Goal: Find specific page/section: Find specific page/section

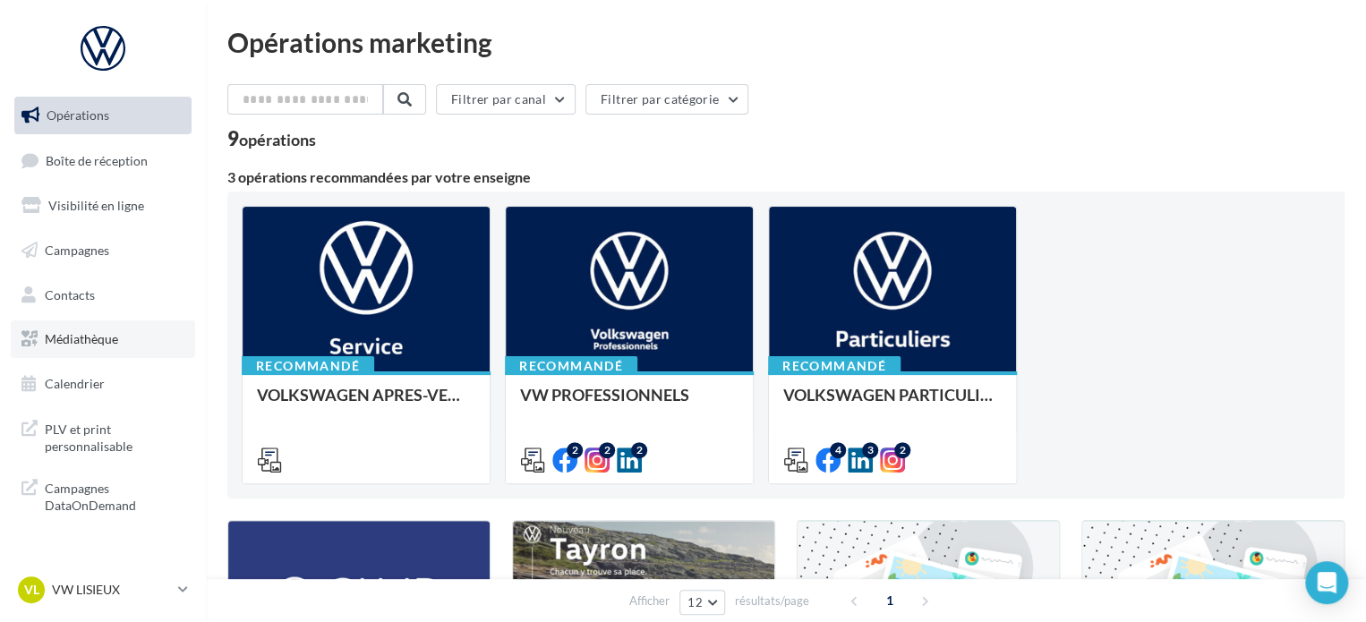
click at [86, 328] on link "Médiathèque" at bounding box center [103, 339] width 184 height 38
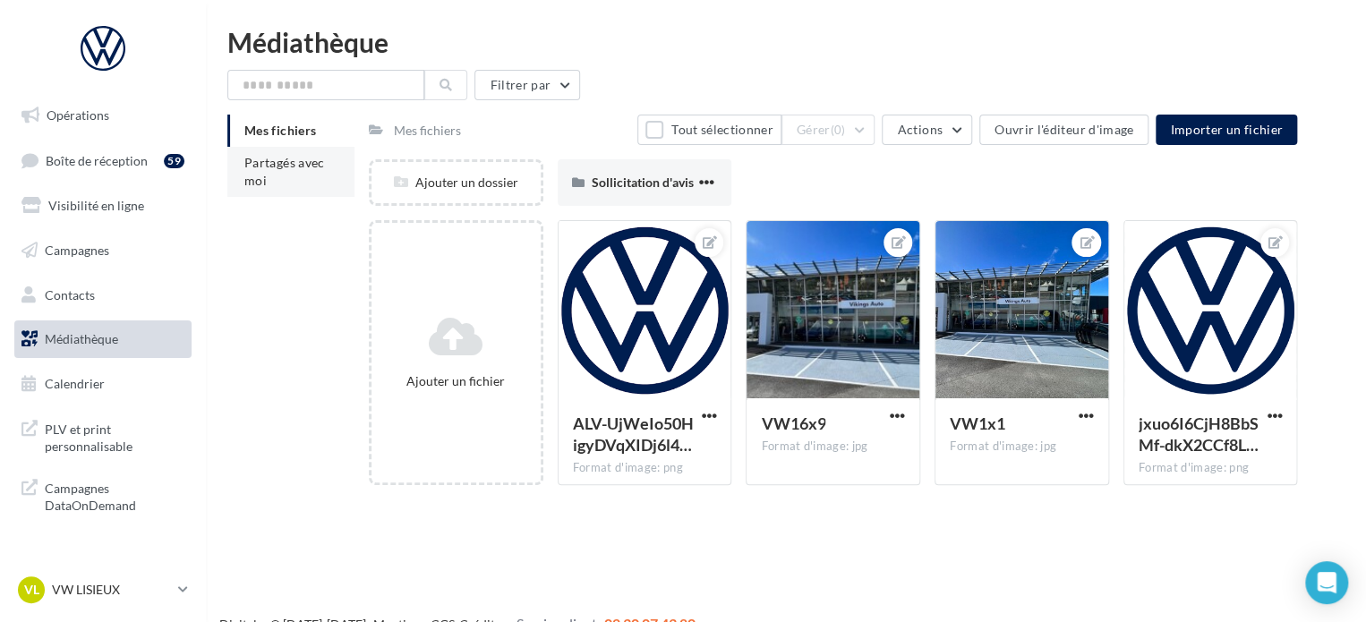
click at [344, 185] on li "Partagés avec moi" at bounding box center [290, 172] width 127 height 50
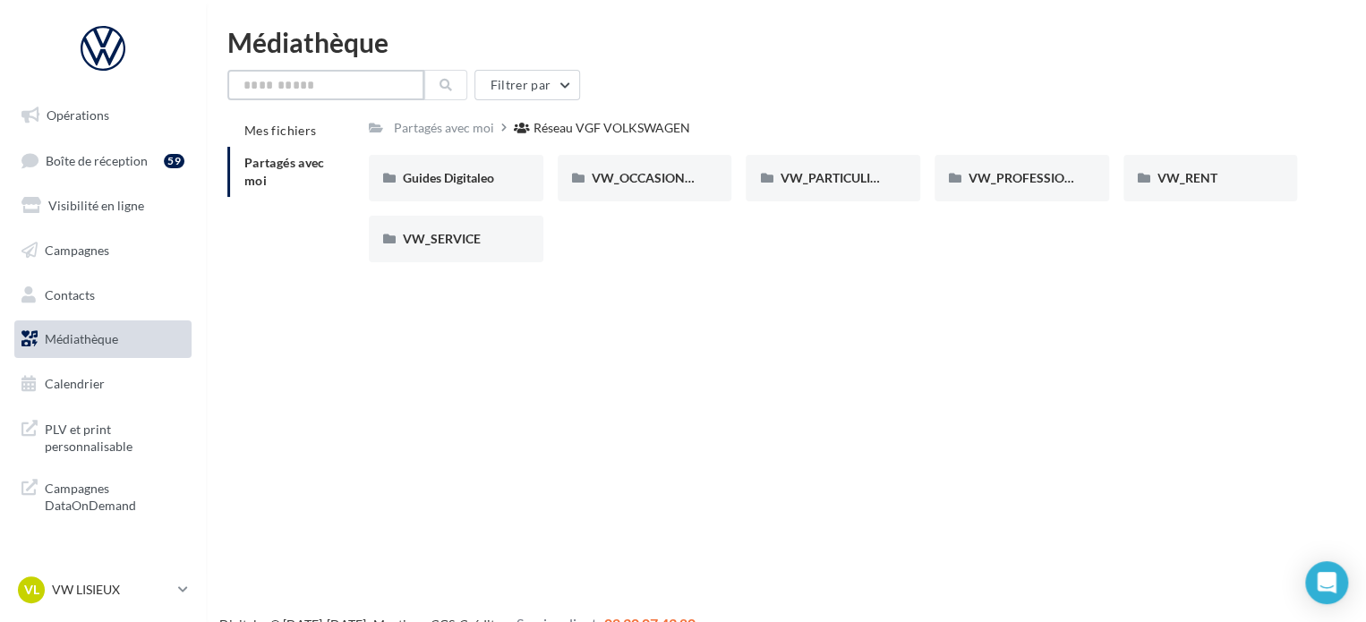
click at [365, 88] on input "text" at bounding box center [325, 85] width 197 height 30
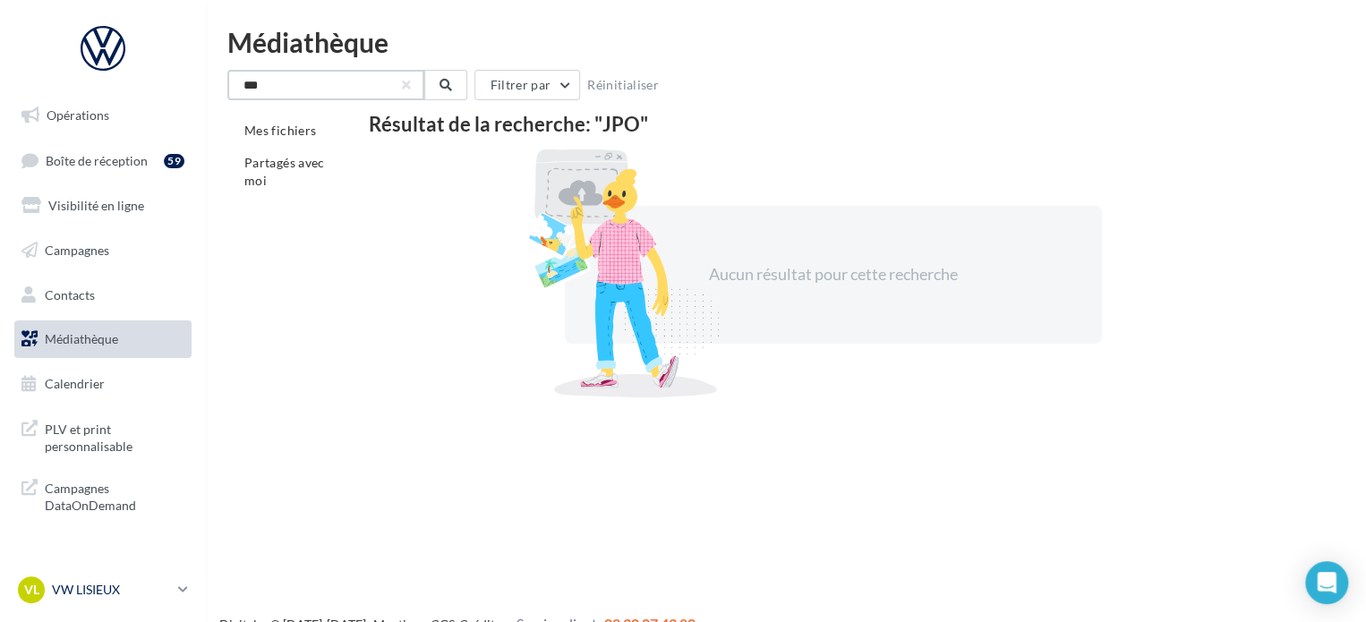
type input "***"
click at [55, 599] on div "VL VW LISIEUX vw-lis-vau" at bounding box center [94, 589] width 153 height 27
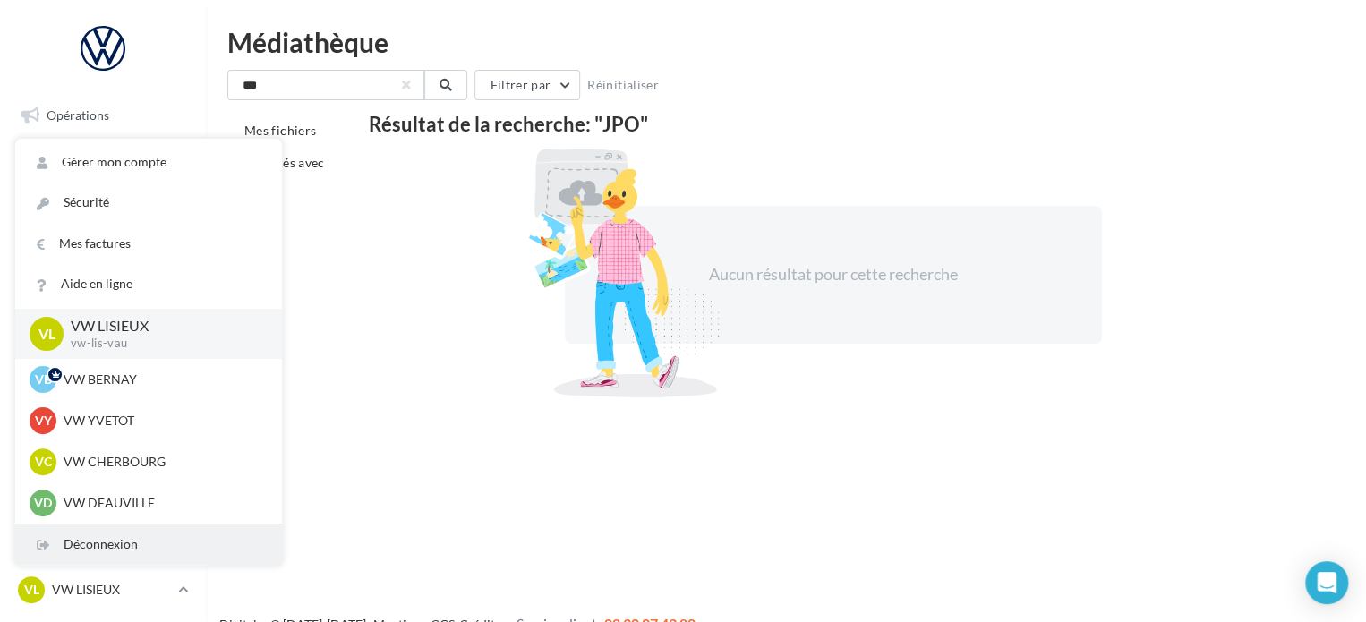
click at [150, 553] on div "Déconnexion" at bounding box center [148, 544] width 267 height 40
